Goal: Transaction & Acquisition: Purchase product/service

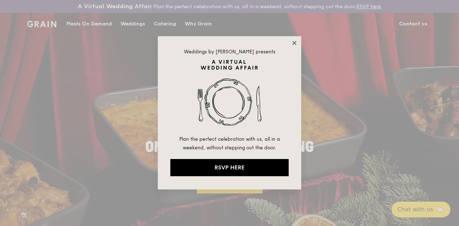
click at [296, 41] on icon at bounding box center [294, 43] width 6 height 6
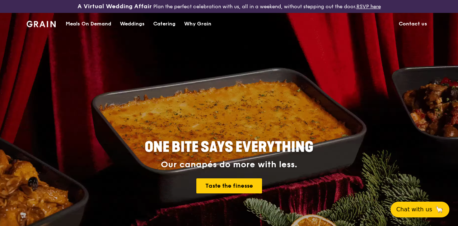
click at [100, 29] on div "Meals On Demand" at bounding box center [89, 24] width 46 height 22
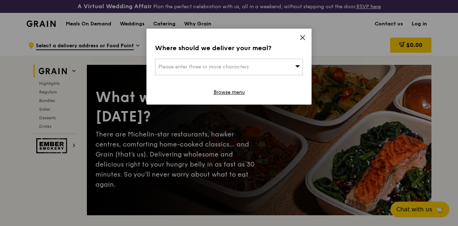
click at [252, 64] on div "Please enter three or more characters" at bounding box center [229, 67] width 148 height 16
type input "521146"
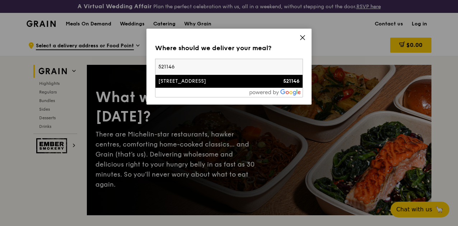
click at [251, 82] on div "[STREET_ADDRESS]" at bounding box center [211, 81] width 106 height 7
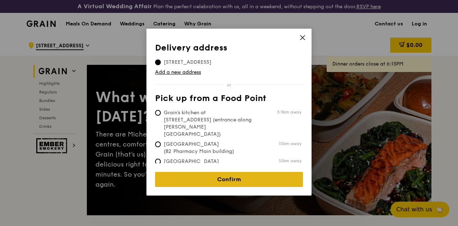
click at [255, 175] on link "Confirm" at bounding box center [229, 179] width 148 height 15
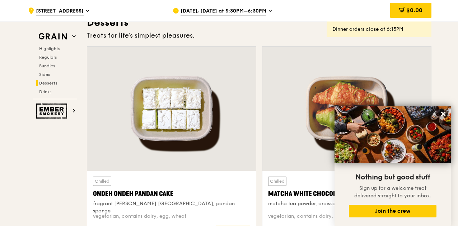
scroll to position [2116, 0]
